Goal: Information Seeking & Learning: Check status

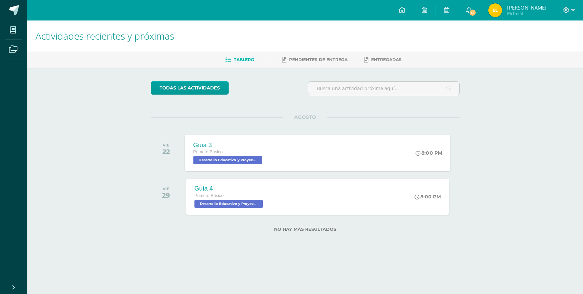
click at [234, 160] on span "Desarrollo Educativo y Proyecto de Vida 'B'" at bounding box center [227, 160] width 69 height 8
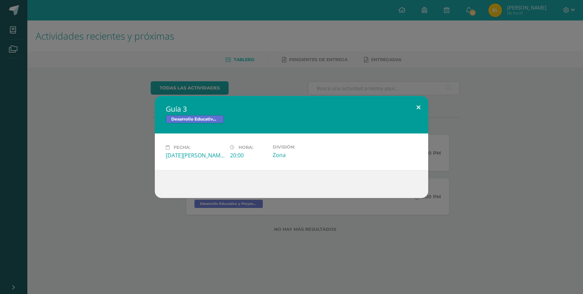
click at [419, 110] on button at bounding box center [418, 107] width 19 height 23
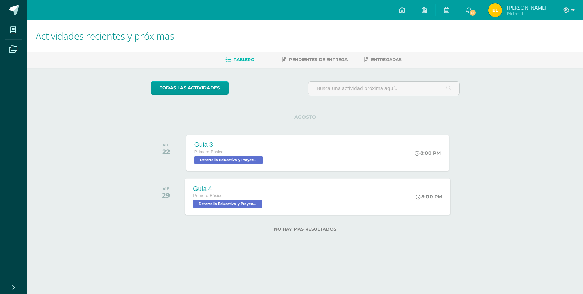
click at [236, 208] on div "Guía 4 Primero Básico Desarrollo Educativo y Proyecto de Vida 'B'" at bounding box center [228, 196] width 87 height 37
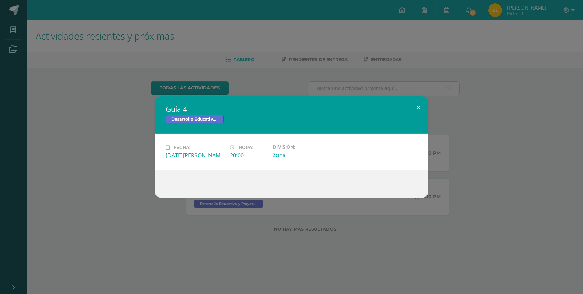
click at [420, 105] on button at bounding box center [418, 107] width 19 height 23
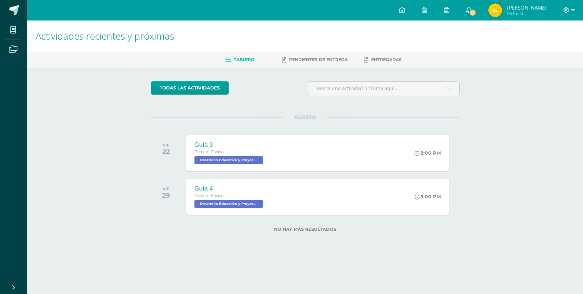
click at [476, 12] on span "12" at bounding box center [473, 13] width 8 height 8
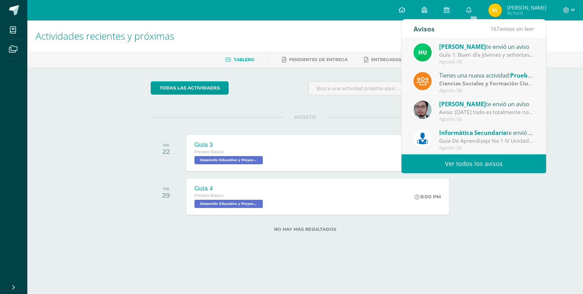
click at [465, 140] on div "Guia De Aprendizaje No 1 IV Unidad: Buenos días, estimados estudiantes, es un g…" at bounding box center [486, 141] width 95 height 8
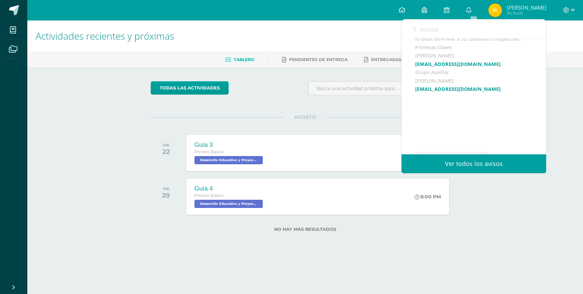
scroll to position [217, 0]
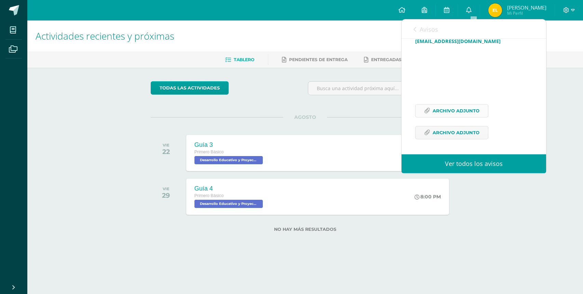
click at [457, 110] on span "Archivo Adjunto" at bounding box center [456, 111] width 47 height 13
click at [447, 137] on span "Archivo Adjunto" at bounding box center [456, 132] width 47 height 13
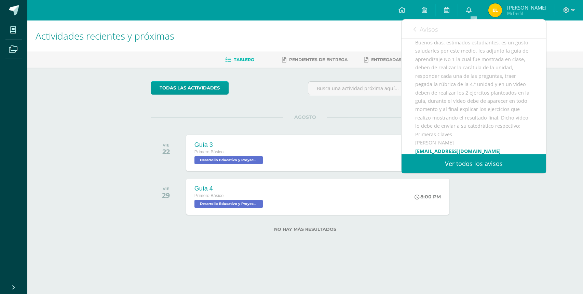
scroll to position [74, 0]
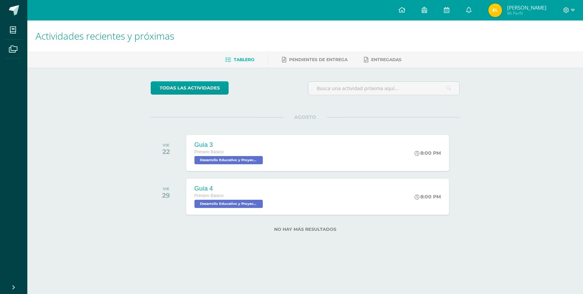
click at [358, 118] on div "AGOSTO VIE 22 Guía 3 Primero Básico Desarrollo Educativo y Proyecto de Vida 'B'…" at bounding box center [305, 144] width 309 height 55
click at [472, 11] on icon at bounding box center [468, 10] width 5 height 6
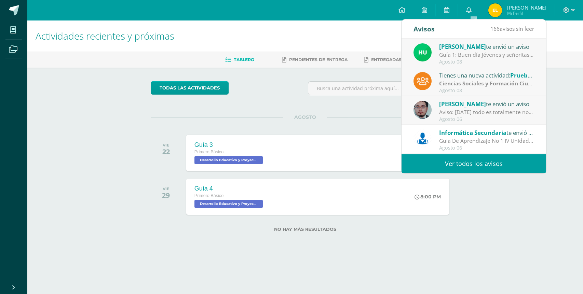
click at [478, 139] on div "Guia De Aprendizaje No 1 IV Unidad: Buenos días, estimados estudiantes, es un g…" at bounding box center [486, 141] width 95 height 8
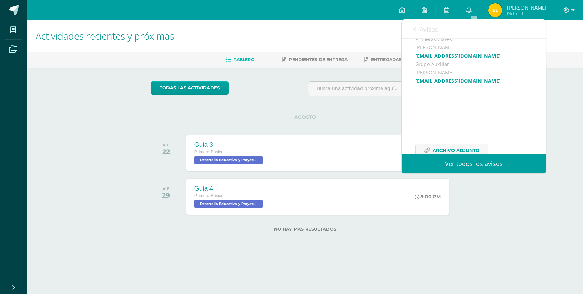
scroll to position [27, 0]
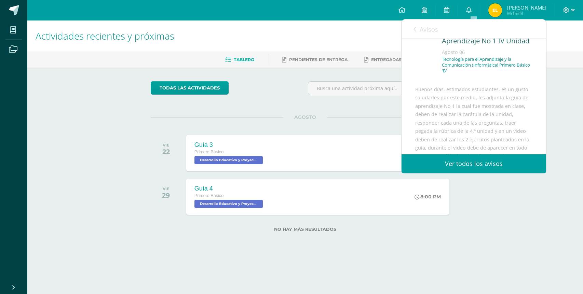
click at [415, 29] on icon at bounding box center [414, 29] width 3 height 5
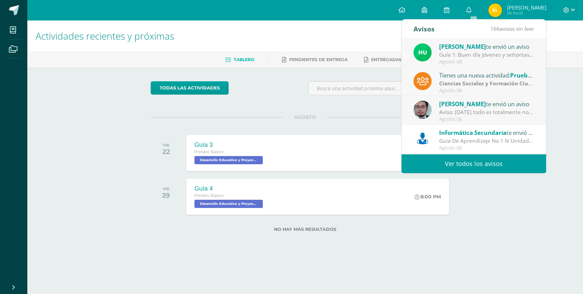
click at [483, 54] on div "Guía 1: Buen día Jóvenes y señoritas que San [PERSON_NAME] Y [PERSON_NAME] les …" at bounding box center [486, 55] width 95 height 8
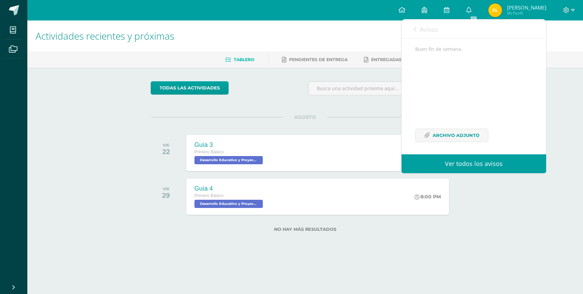
scroll to position [142, 0]
click at [460, 135] on span "Archivo Adjunto" at bounding box center [456, 132] width 47 height 13
click at [459, 134] on span "Archivo Adjunto" at bounding box center [456, 132] width 47 height 13
click at [456, 166] on link "Ver todos los avisos" at bounding box center [474, 163] width 145 height 19
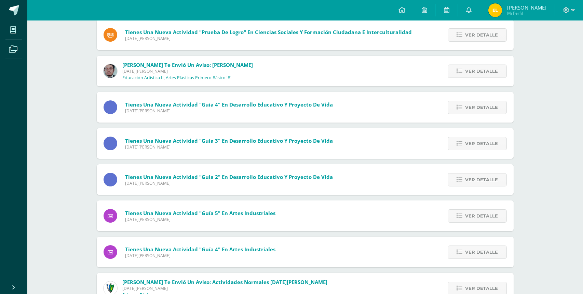
scroll to position [88, 0]
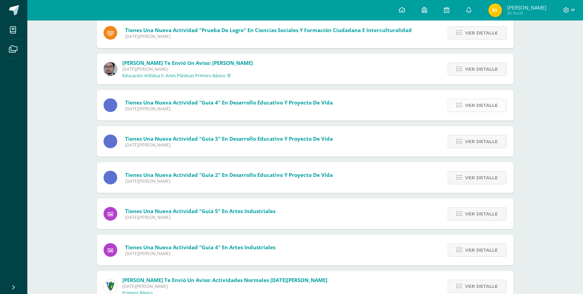
click at [476, 105] on span "Ver detalle" at bounding box center [481, 105] width 33 height 13
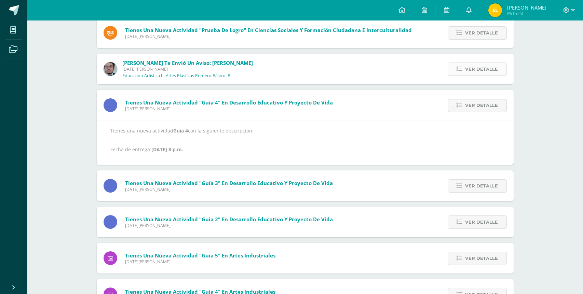
click at [483, 68] on span "Ver detalle" at bounding box center [481, 69] width 33 height 13
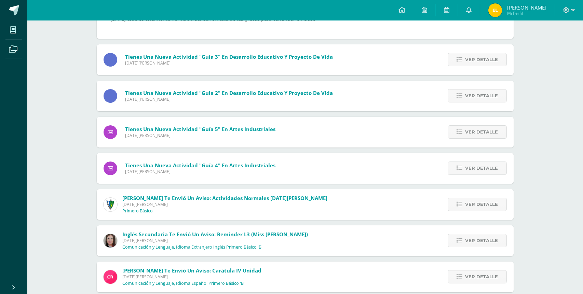
scroll to position [166, 0]
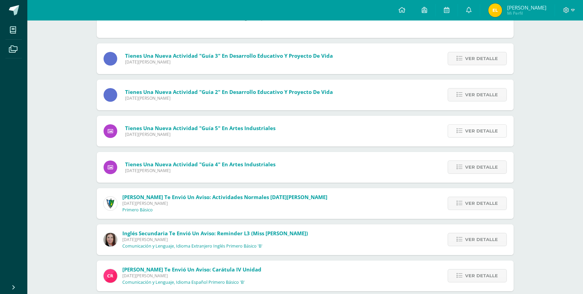
click at [476, 131] on span "Ver detalle" at bounding box center [481, 131] width 33 height 13
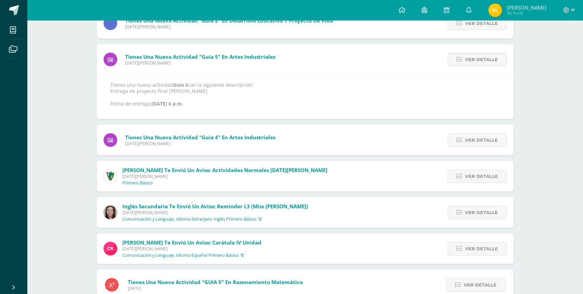
scroll to position [173, 0]
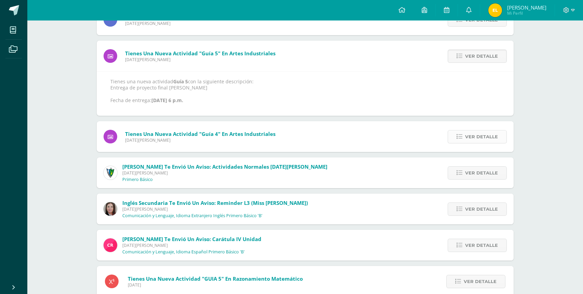
click at [472, 139] on span "Ver detalle" at bounding box center [481, 137] width 33 height 13
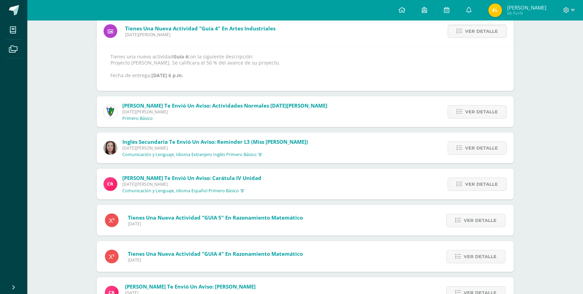
scroll to position [202, 0]
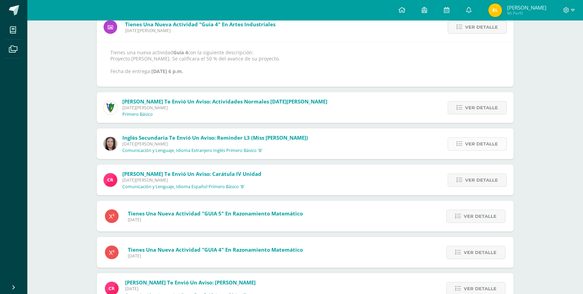
click at [477, 145] on span "Ver detalle" at bounding box center [481, 144] width 33 height 13
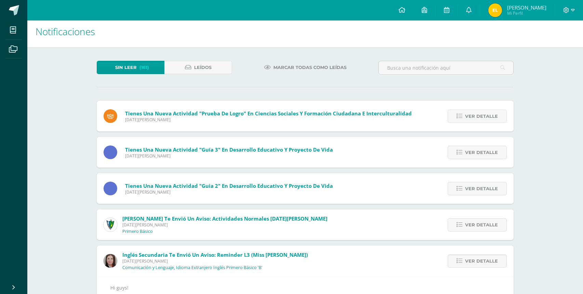
scroll to position [6, 0]
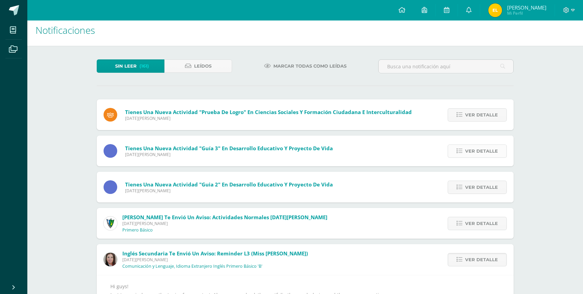
click at [484, 151] on span "Ver detalle" at bounding box center [481, 151] width 33 height 13
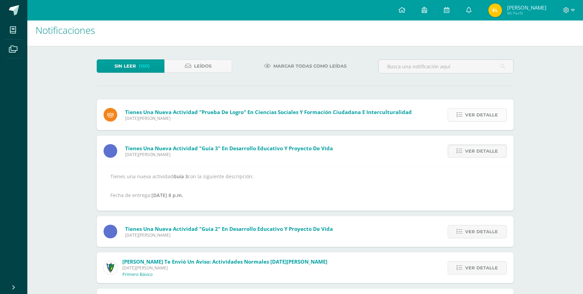
click at [477, 115] on span "Ver detalle" at bounding box center [481, 115] width 33 height 13
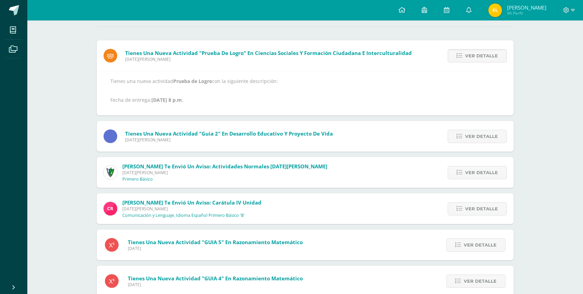
scroll to position [67, 0]
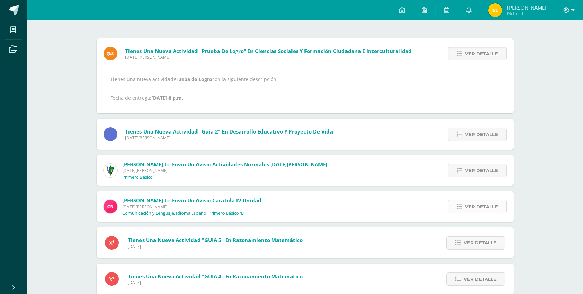
click at [473, 208] on span "Ver detalle" at bounding box center [481, 207] width 33 height 13
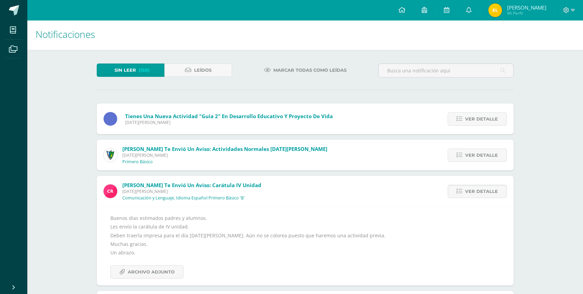
scroll to position [0, 0]
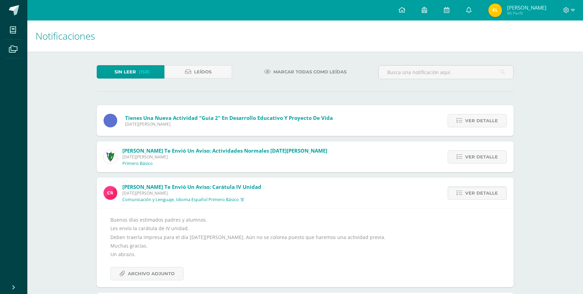
click at [330, 163] on div "[PERSON_NAME] te envió un aviso: Actividades Normales [DATE][PERSON_NAME] [DATE…" at bounding box center [305, 156] width 417 height 31
click at [476, 155] on span "Ver detalle" at bounding box center [481, 157] width 33 height 13
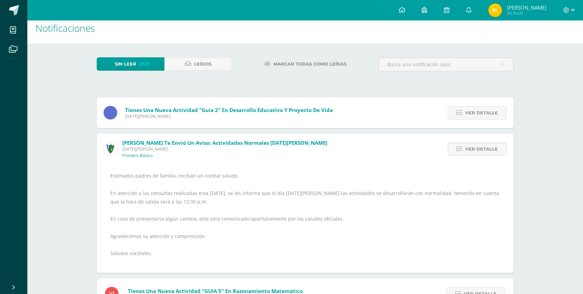
scroll to position [10, 0]
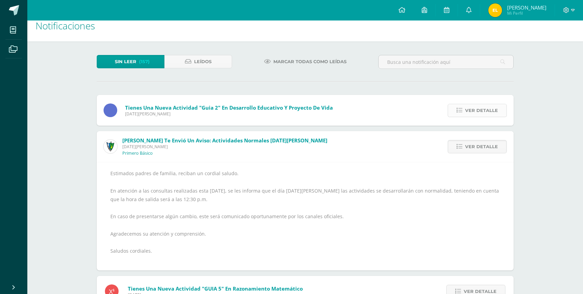
click at [471, 109] on span "Ver detalle" at bounding box center [481, 110] width 33 height 13
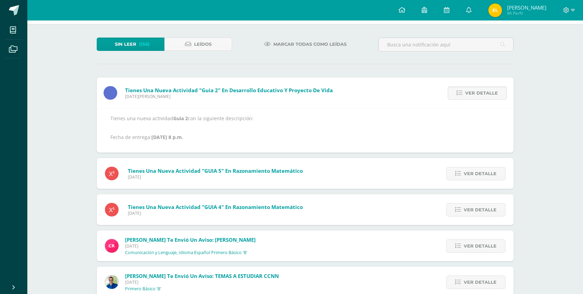
scroll to position [0, 0]
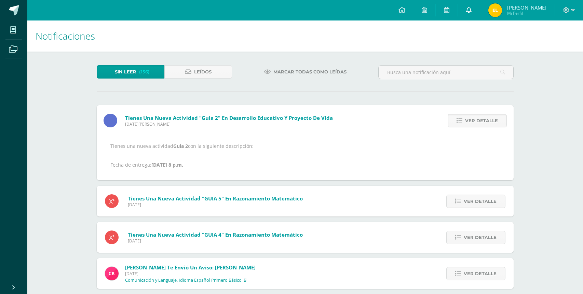
click at [472, 13] on icon at bounding box center [468, 10] width 5 height 6
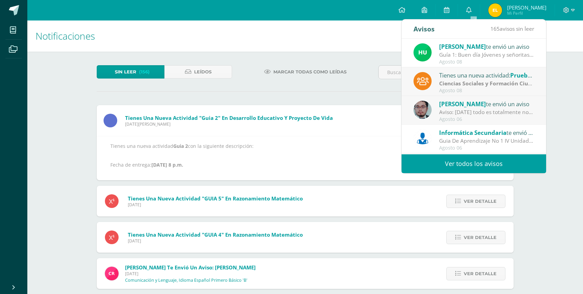
click at [471, 90] on div "Agosto 08" at bounding box center [486, 91] width 95 height 6
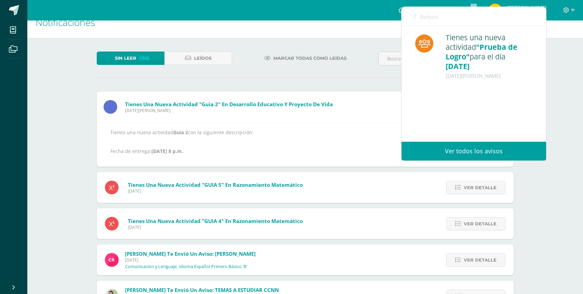
scroll to position [16, 0]
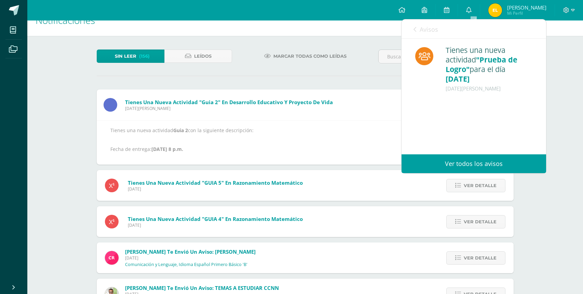
click at [414, 30] on icon at bounding box center [414, 29] width 3 height 5
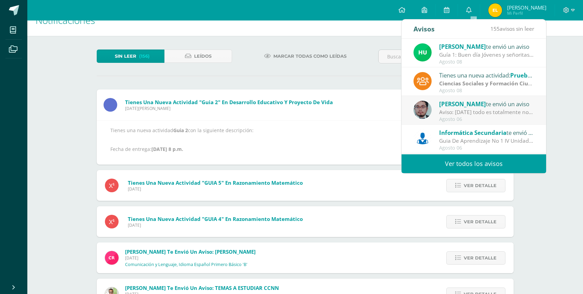
click at [468, 105] on div "[PERSON_NAME] te envió un aviso" at bounding box center [486, 103] width 95 height 9
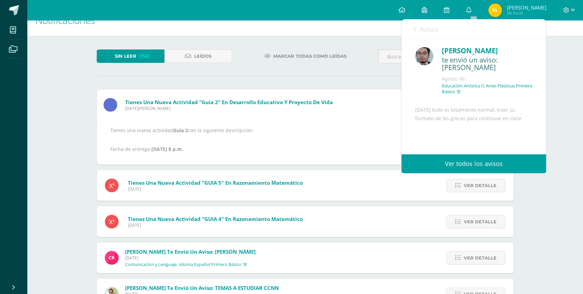
click at [414, 27] on icon at bounding box center [414, 29] width 3 height 5
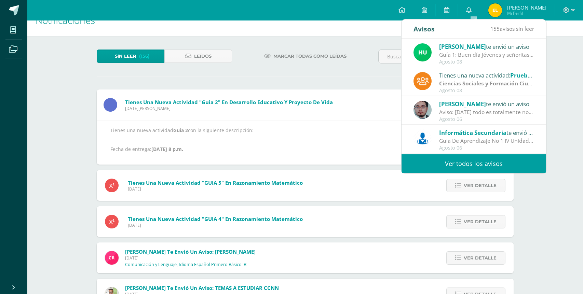
click at [490, 136] on span "Informática Secundaria" at bounding box center [472, 133] width 67 height 8
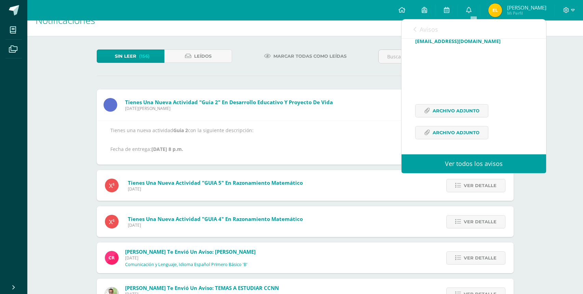
scroll to position [217, 0]
click at [458, 108] on span "Archivo Adjunto" at bounding box center [456, 111] width 47 height 13
click at [464, 133] on span "Archivo Adjunto" at bounding box center [456, 132] width 47 height 13
click at [416, 29] on link "Avisos" at bounding box center [425, 28] width 25 height 19
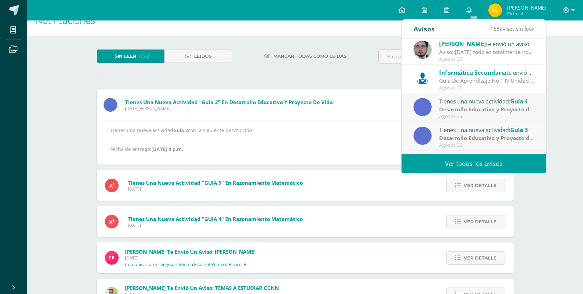
scroll to position [60, 0]
click at [470, 108] on strong "Desarrollo Educativo y Proyecto de Vida" at bounding box center [492, 109] width 106 height 8
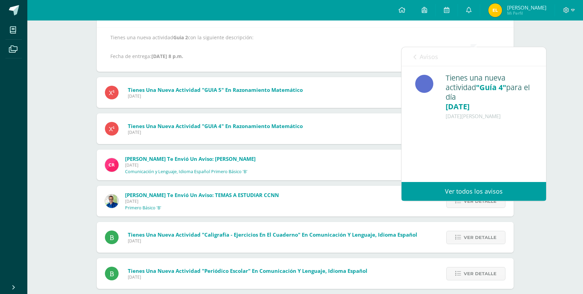
scroll to position [101, 0]
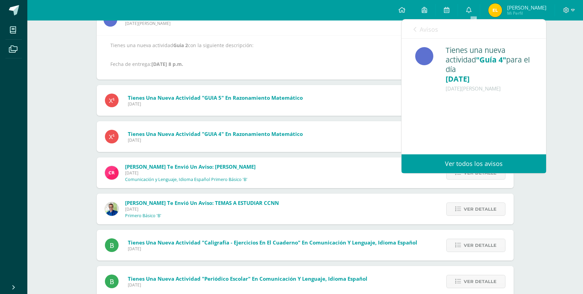
click at [415, 31] on icon at bounding box center [414, 29] width 3 height 5
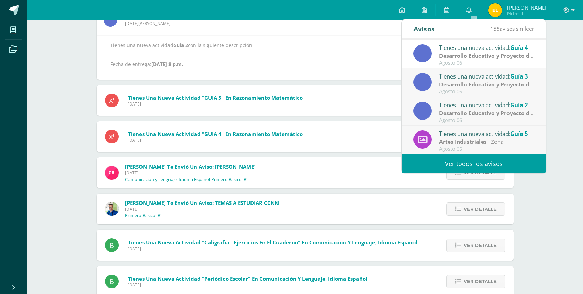
scroll to position [110, 0]
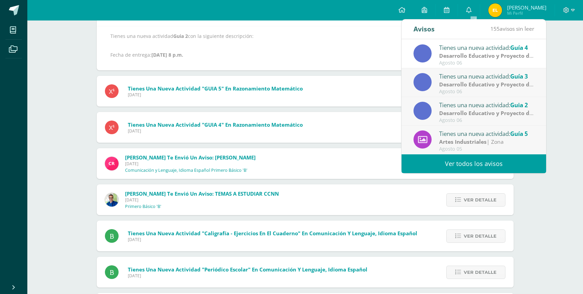
click at [484, 132] on div "Tienes una nueva actividad: Guía 5" at bounding box center [486, 133] width 95 height 9
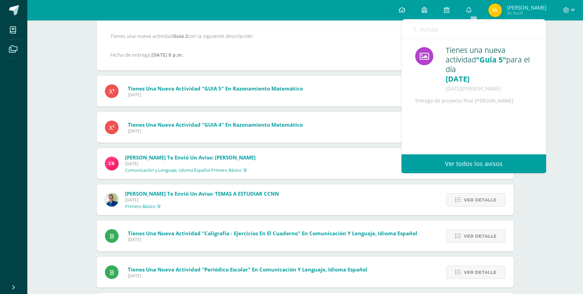
click at [416, 30] on icon at bounding box center [414, 29] width 3 height 5
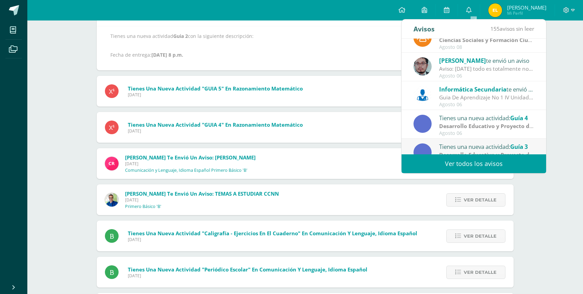
scroll to position [0, 0]
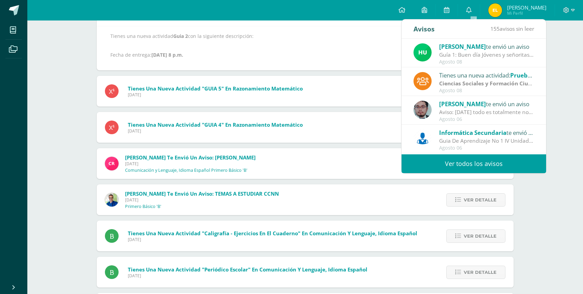
click at [502, 13] on img at bounding box center [495, 10] width 14 height 14
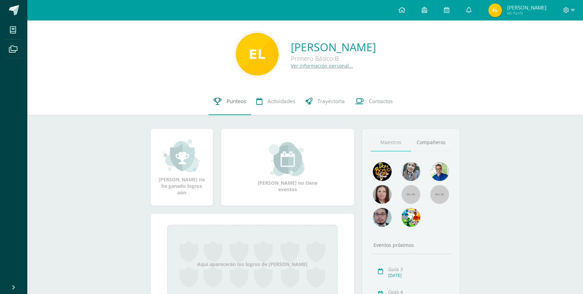
click at [233, 105] on span "Punteos" at bounding box center [236, 101] width 19 height 7
